Goal: Find specific page/section: Find specific page/section

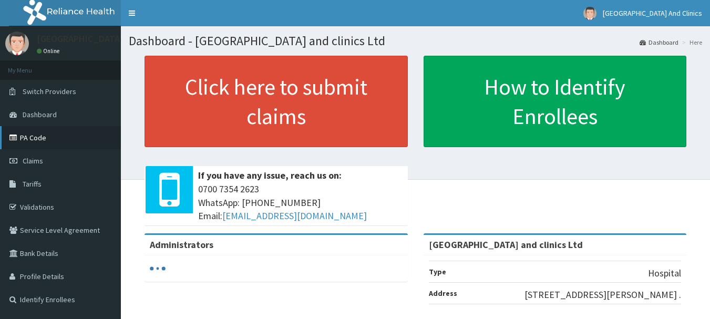
click at [47, 136] on link "PA Code" at bounding box center [60, 137] width 121 height 23
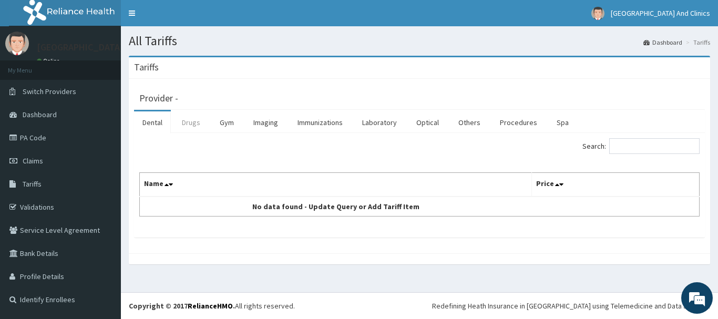
click at [187, 119] on link "Drugs" at bounding box center [190, 122] width 35 height 22
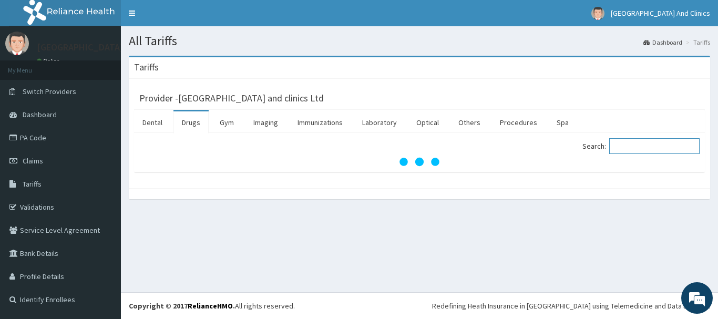
click at [627, 143] on input "Search:" at bounding box center [654, 146] width 90 height 16
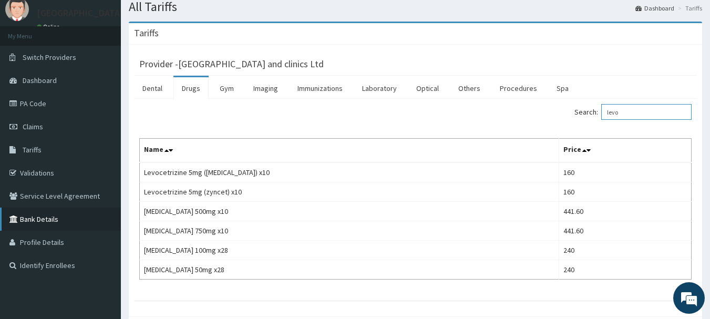
scroll to position [53, 0]
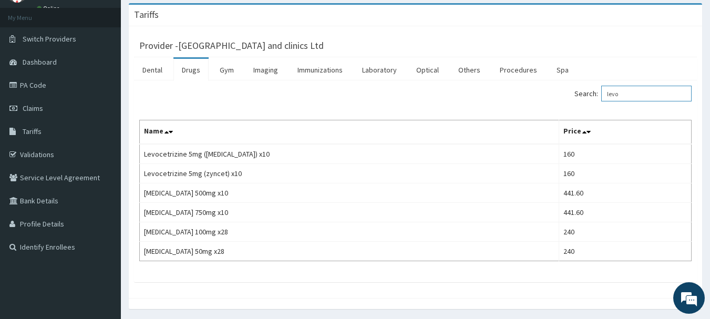
drag, startPoint x: 636, startPoint y: 91, endPoint x: 494, endPoint y: 92, distance: 141.9
click at [495, 92] on div "Search: levo" at bounding box center [557, 95] width 268 height 18
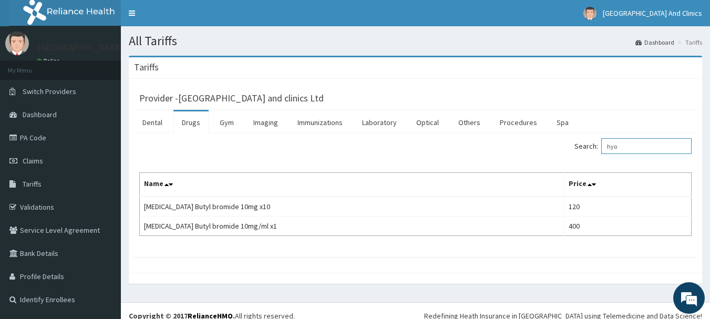
type input "hyo"
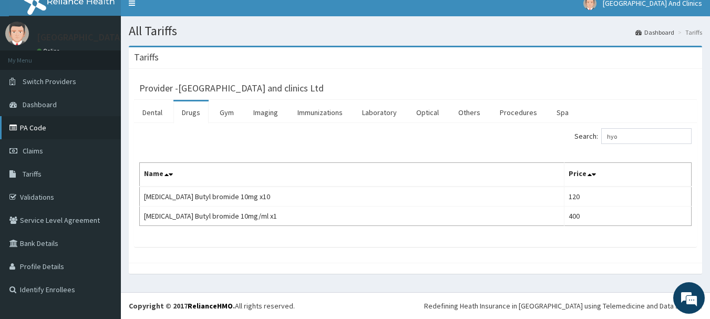
click at [55, 128] on link "PA Code" at bounding box center [60, 127] width 121 height 23
